Goal: Task Accomplishment & Management: Manage account settings

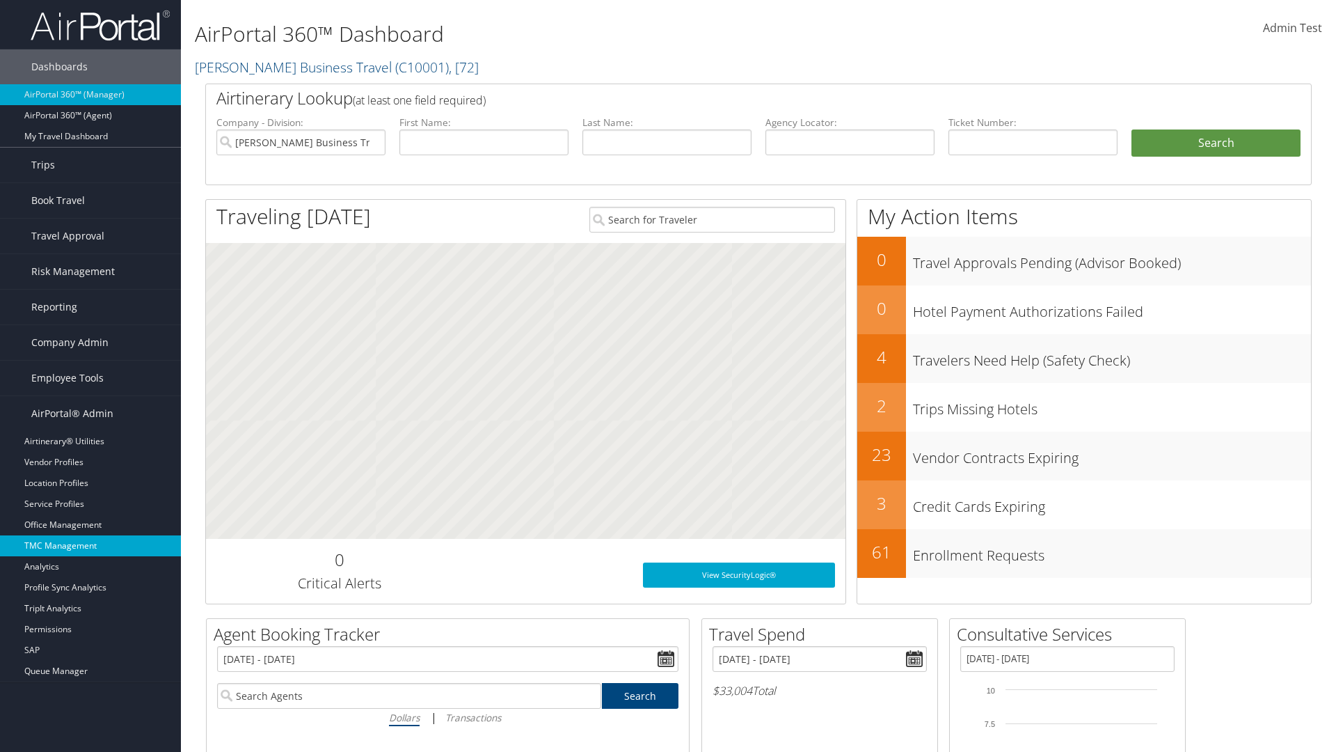
click at [90, 546] on link "TMC Management" at bounding box center [90, 545] width 181 height 21
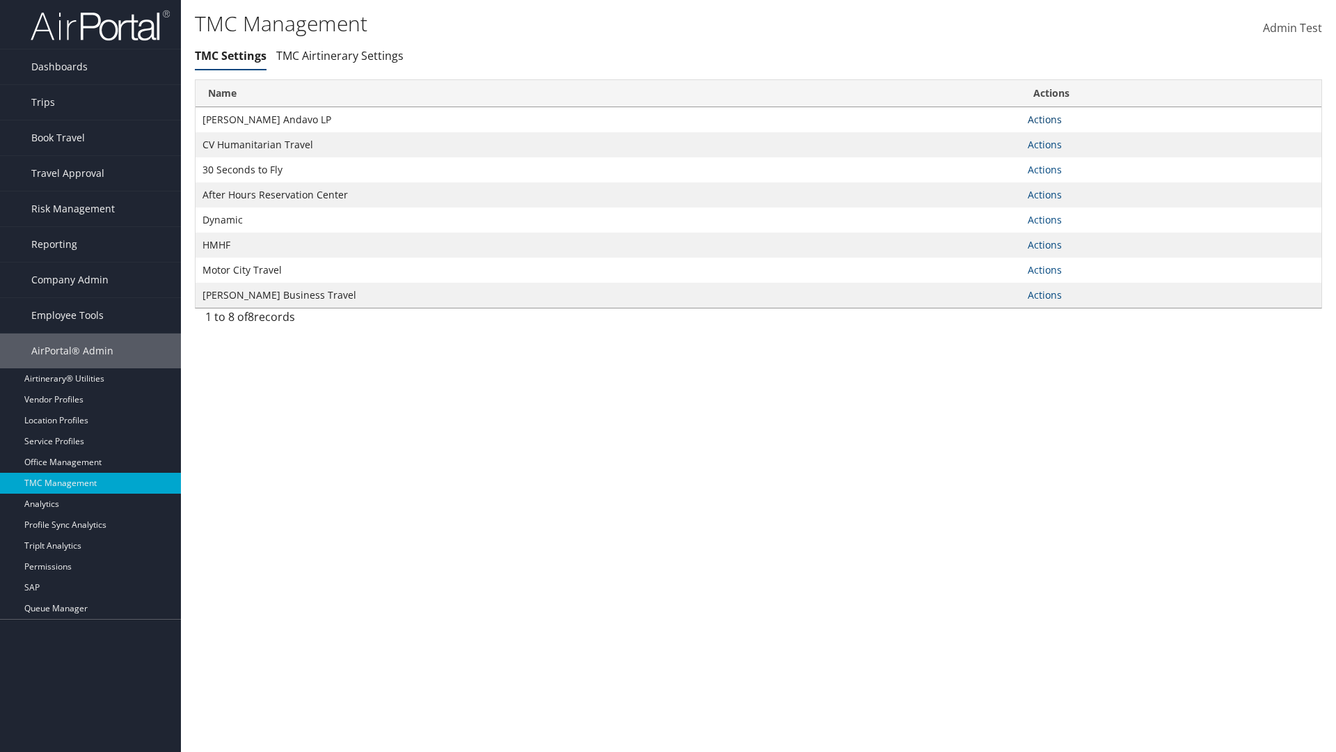
click at [1045, 119] on link "Actions" at bounding box center [1045, 119] width 34 height 13
